Goal: Find specific page/section: Find specific page/section

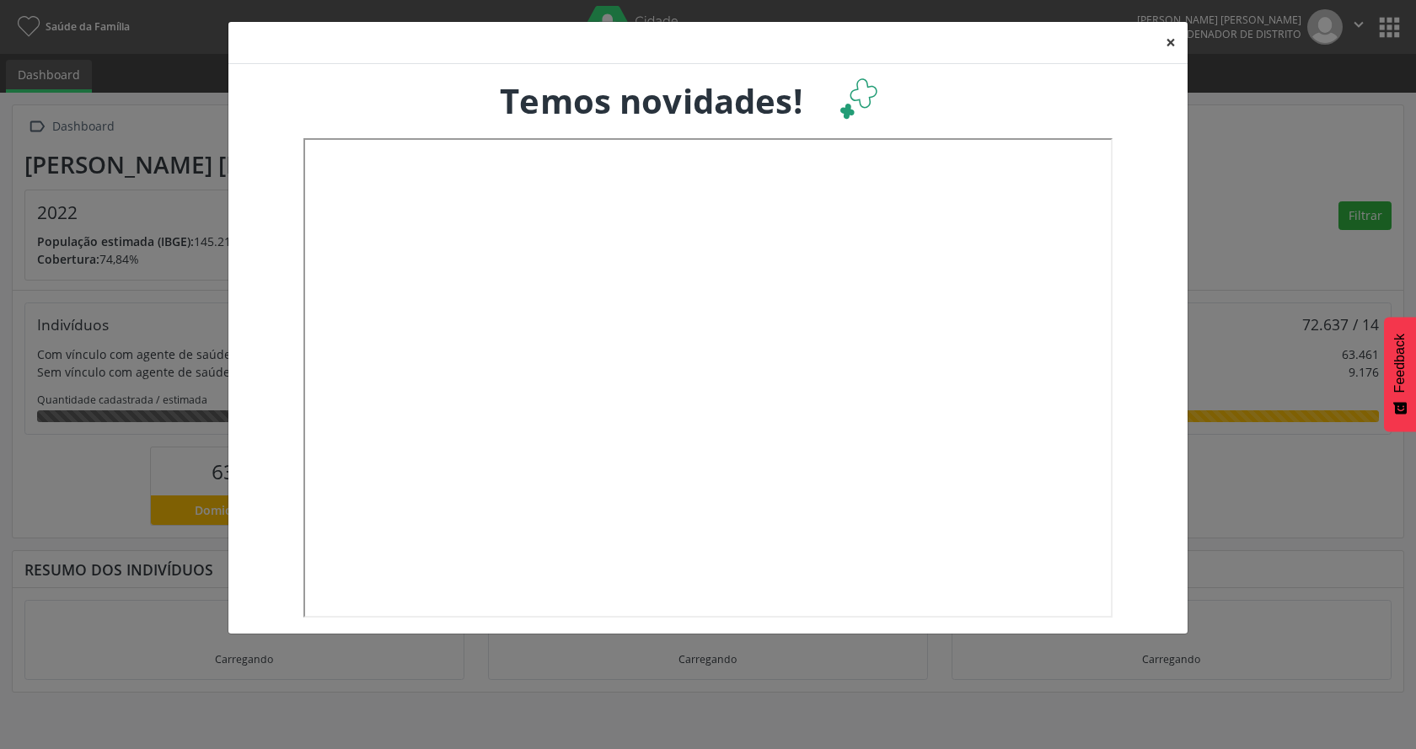
click at [1172, 42] on button "×" at bounding box center [1171, 42] width 34 height 41
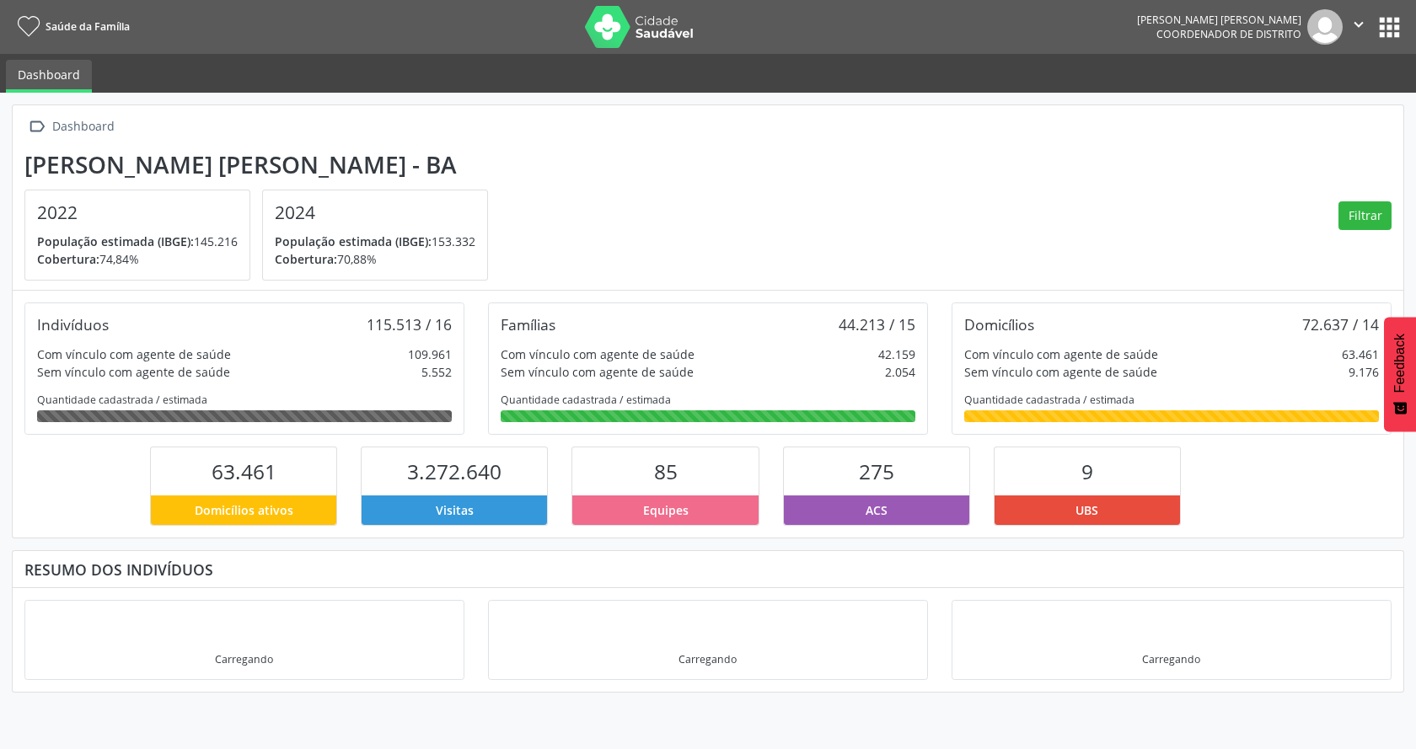
click at [1384, 22] on button "apps" at bounding box center [1390, 28] width 30 height 30
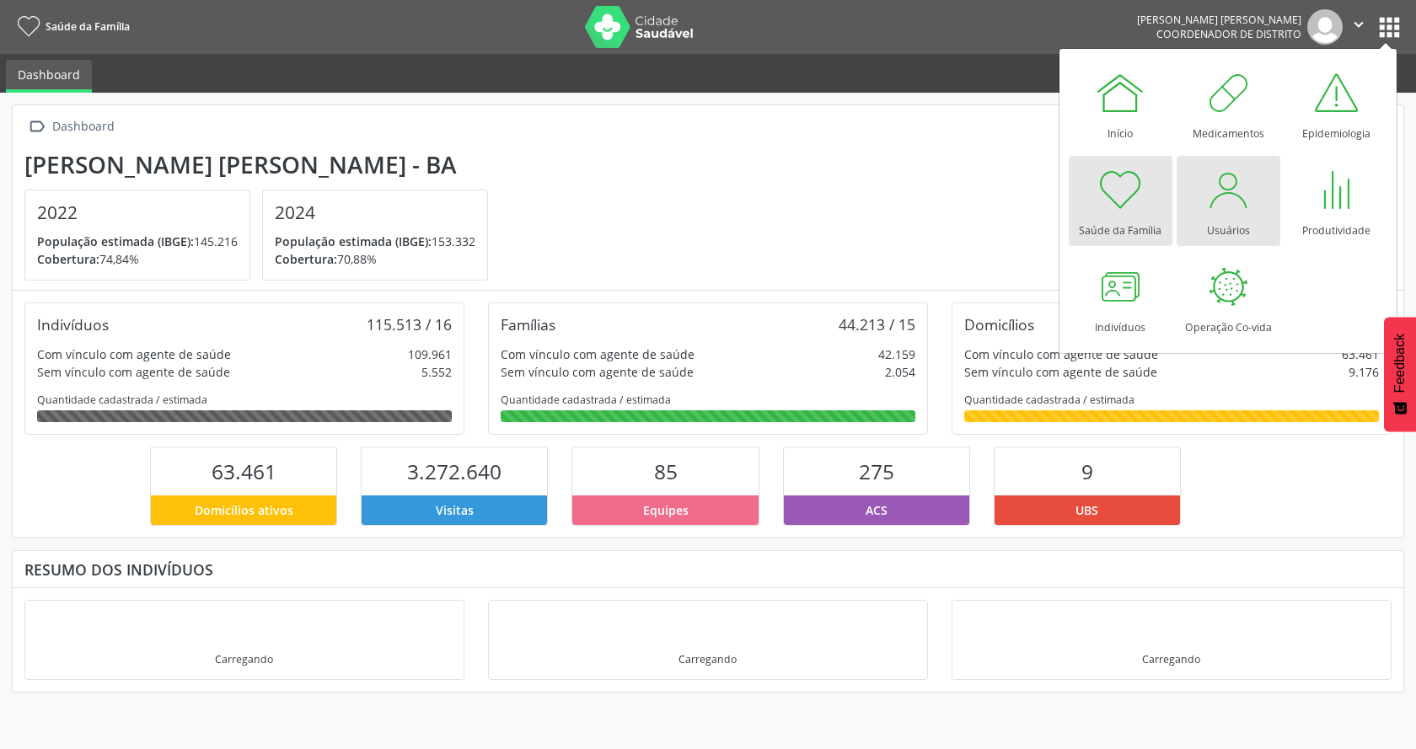
click at [1239, 211] on div at bounding box center [1228, 189] width 51 height 51
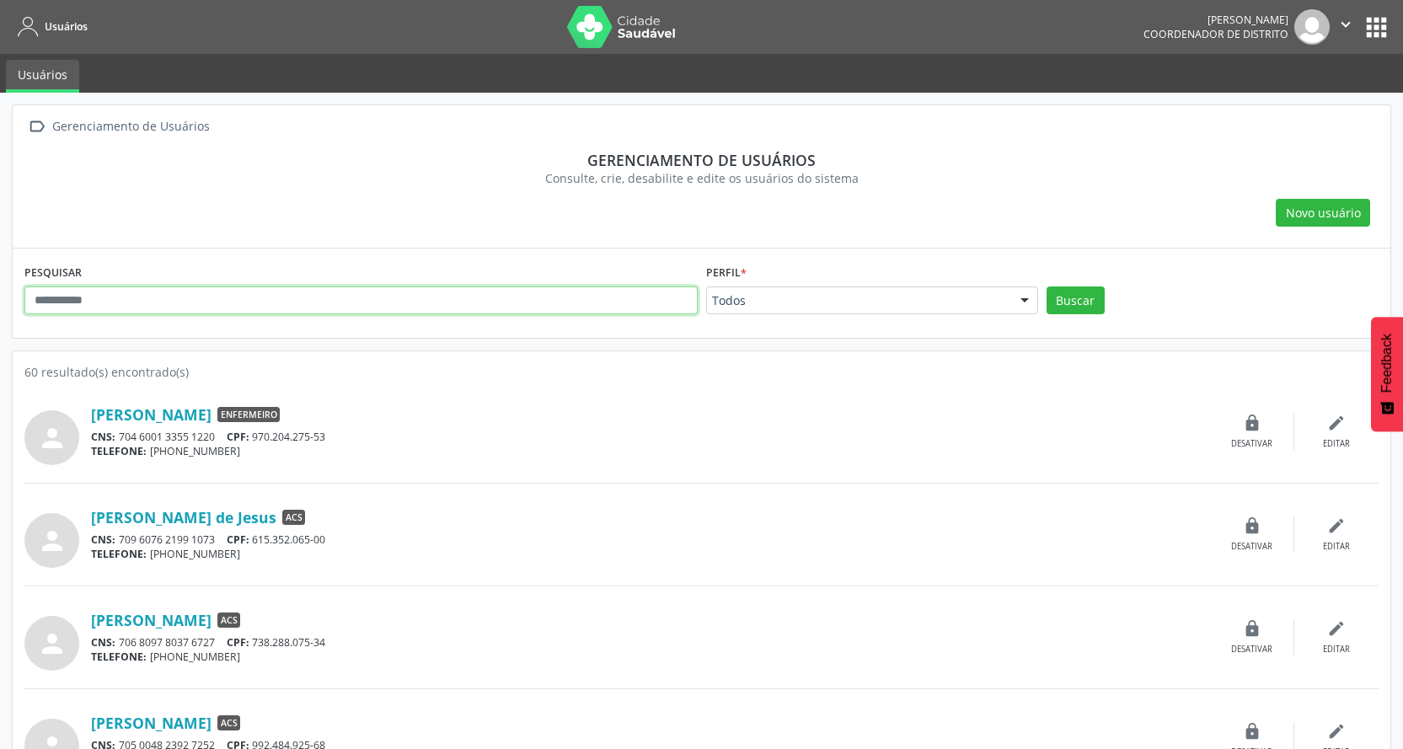
click at [615, 298] on input "text" at bounding box center [360, 301] width 673 height 29
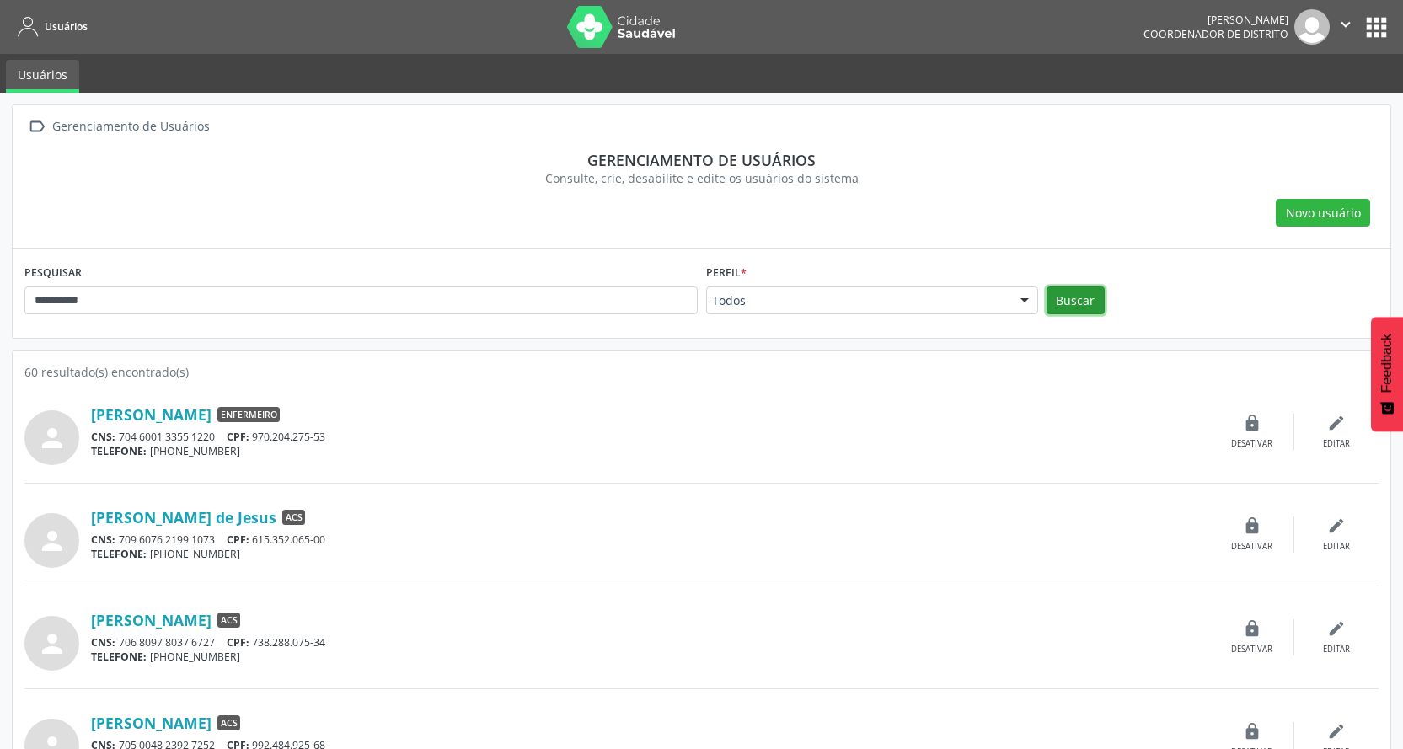
click at [1072, 295] on button "Buscar" at bounding box center [1076, 301] width 58 height 29
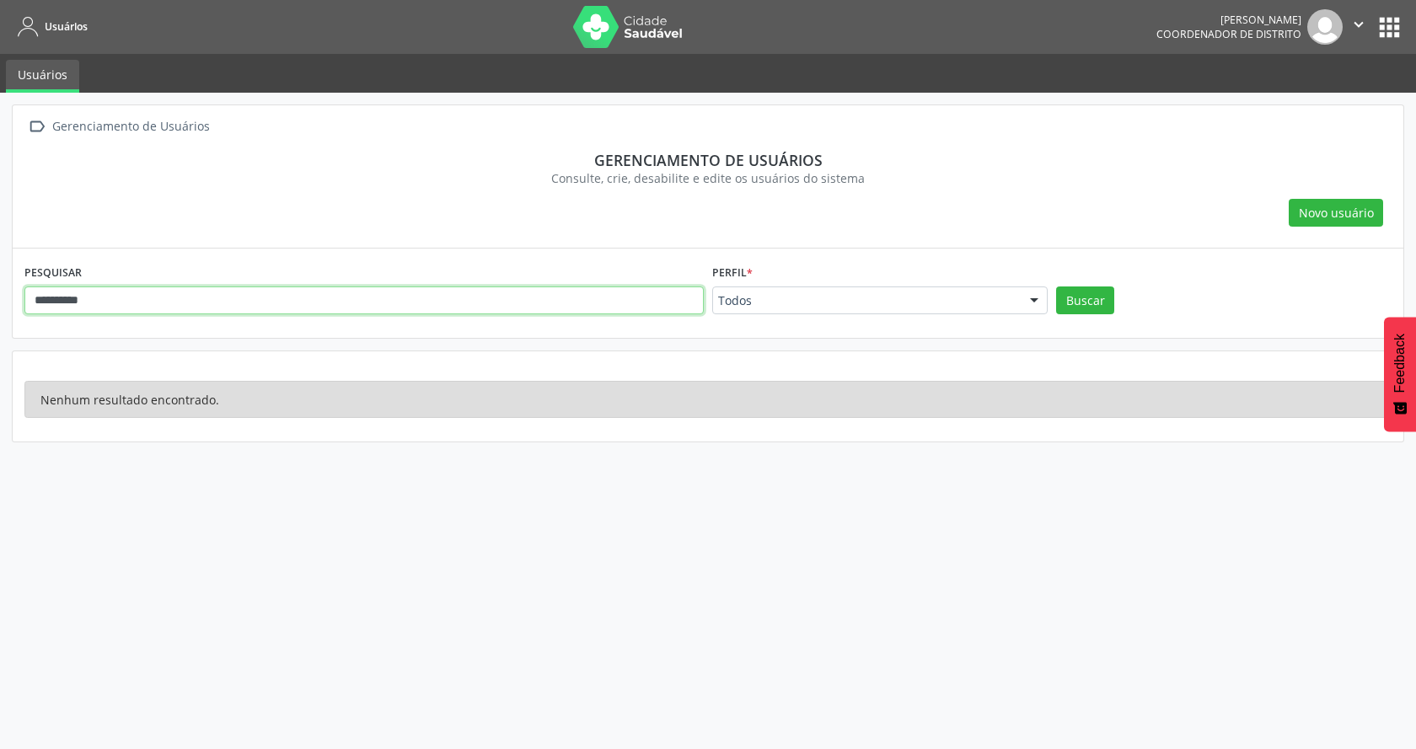
click at [498, 300] on input "*********" at bounding box center [363, 301] width 679 height 29
type input "*********"
click at [1056, 287] on button "Buscar" at bounding box center [1085, 301] width 58 height 29
drag, startPoint x: 498, startPoint y: 300, endPoint x: 0, endPoint y: 318, distance: 498.5
click at [0, 318] on div " Gerenciamento de Usuários Gerenciamento de usuários Consulte, crie, desabilit…" at bounding box center [708, 421] width 1416 height 657
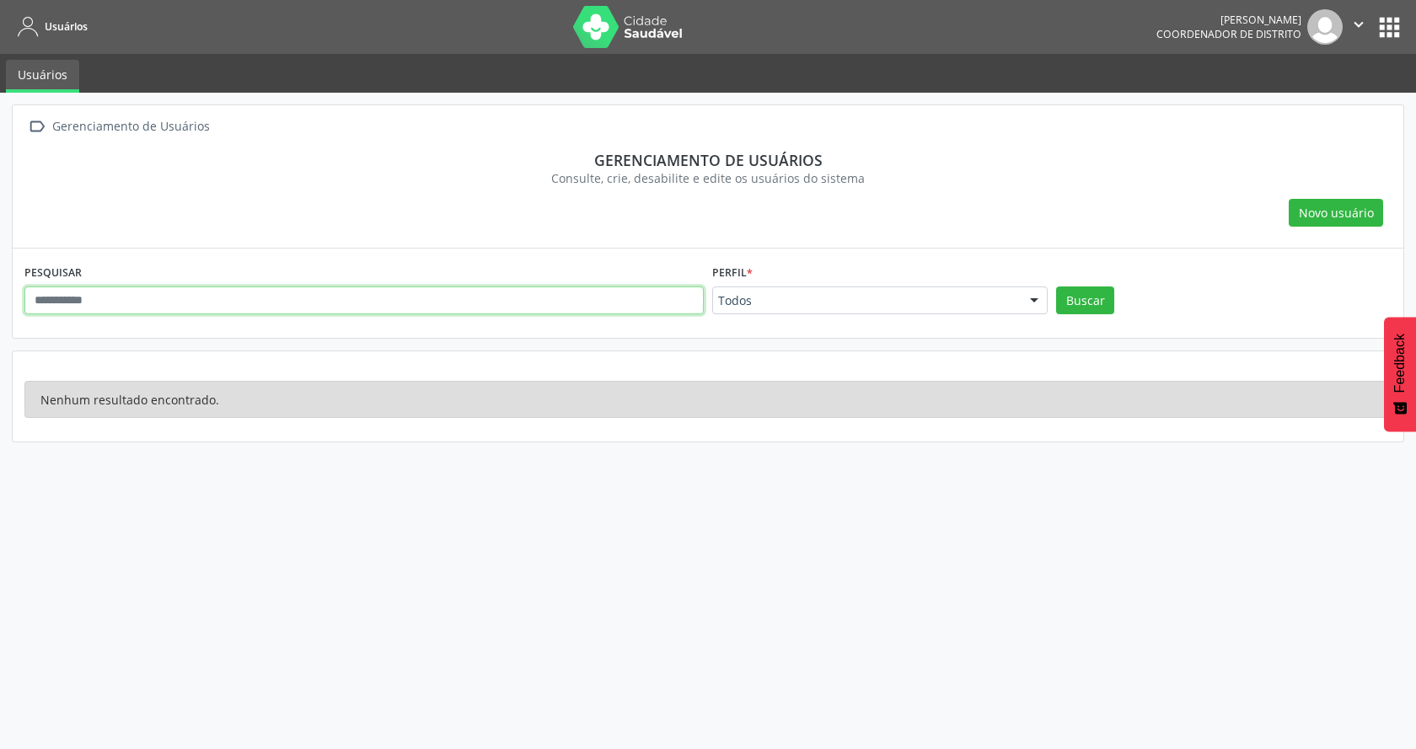
click at [185, 314] on input "text" at bounding box center [363, 301] width 679 height 29
click at [185, 311] on input "text" at bounding box center [363, 301] width 679 height 29
